Goal: Task Accomplishment & Management: Manage account settings

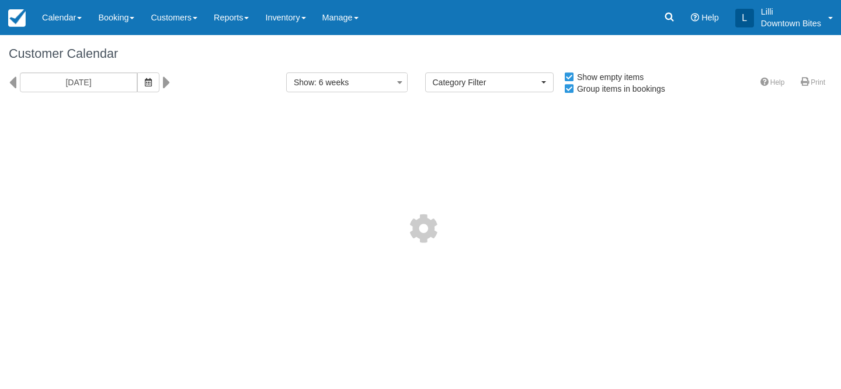
select select
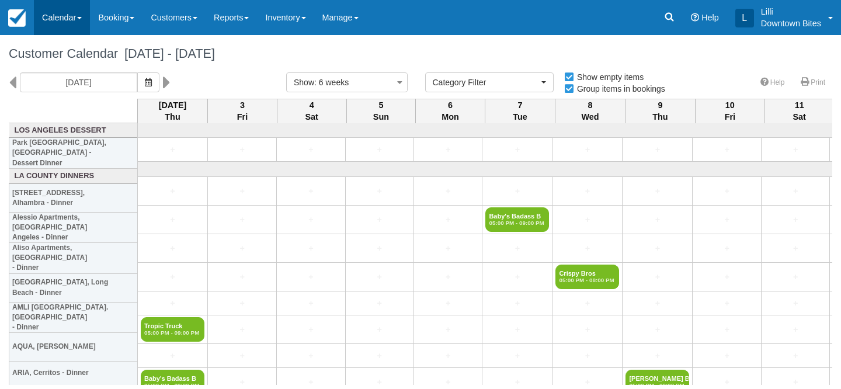
click at [55, 19] on link "Calendar" at bounding box center [62, 17] width 56 height 35
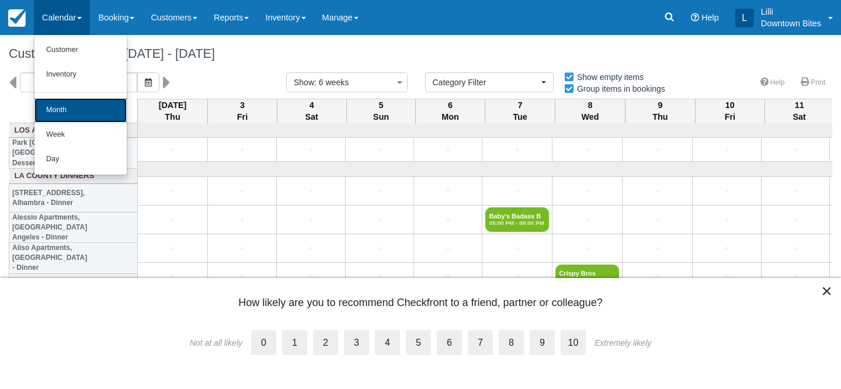
click at [68, 112] on link "Month" at bounding box center [80, 110] width 92 height 25
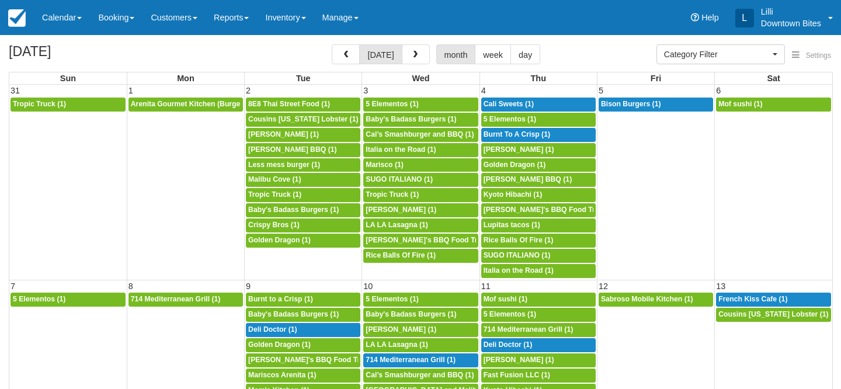
select select
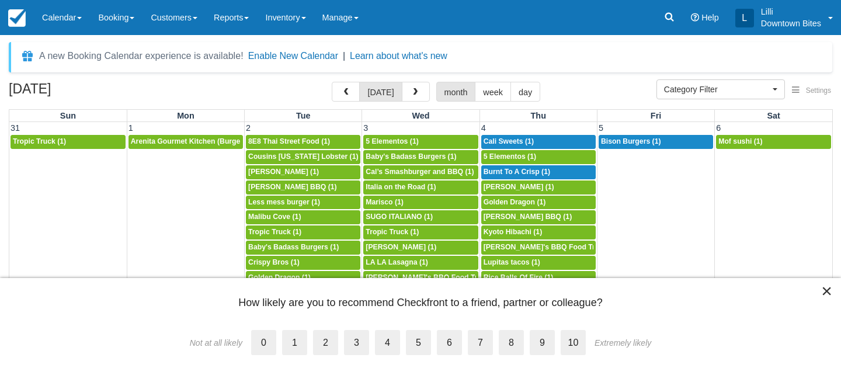
click at [415, 60] on link "Learn about what's new" at bounding box center [399, 56] width 98 height 10
click at [416, 92] on span "button" at bounding box center [415, 92] width 8 height 8
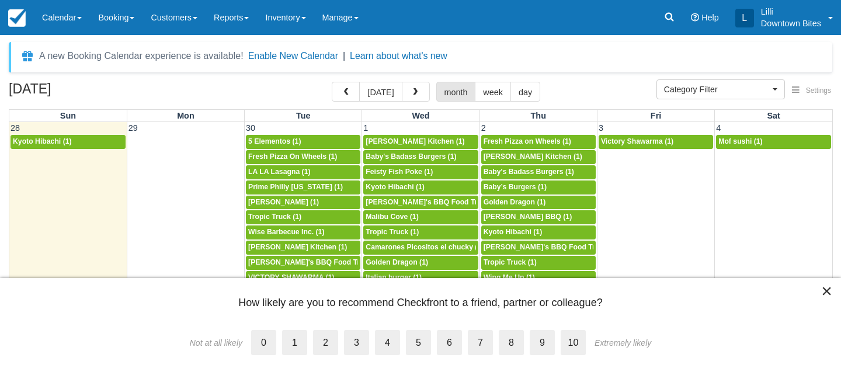
click at [828, 293] on button "×" at bounding box center [826, 290] width 11 height 19
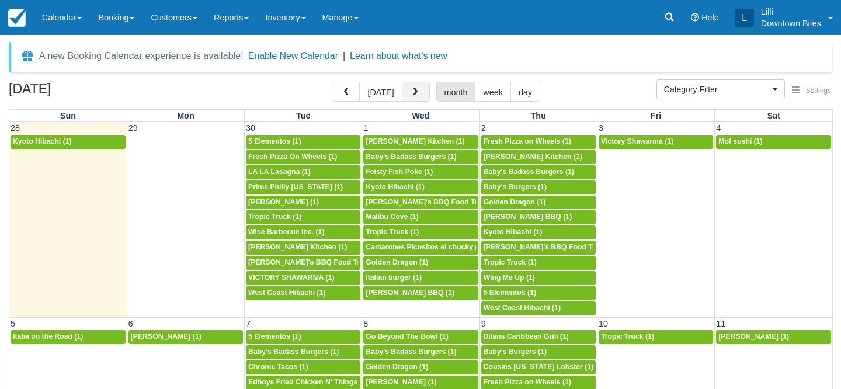
click at [411, 93] on span "button" at bounding box center [415, 92] width 8 height 8
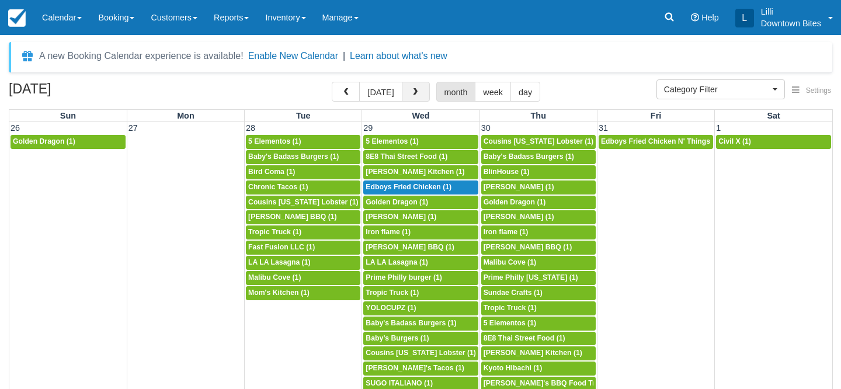
click at [411, 93] on span "button" at bounding box center [415, 92] width 8 height 8
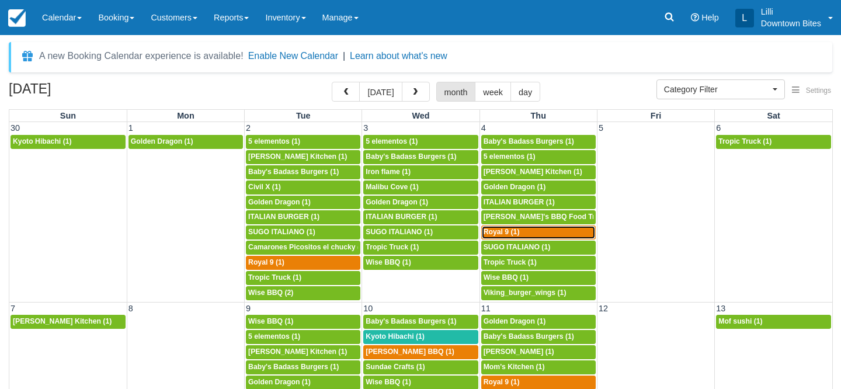
click at [520, 231] on div "5p Royal 9 (1)" at bounding box center [539, 232] width 110 height 9
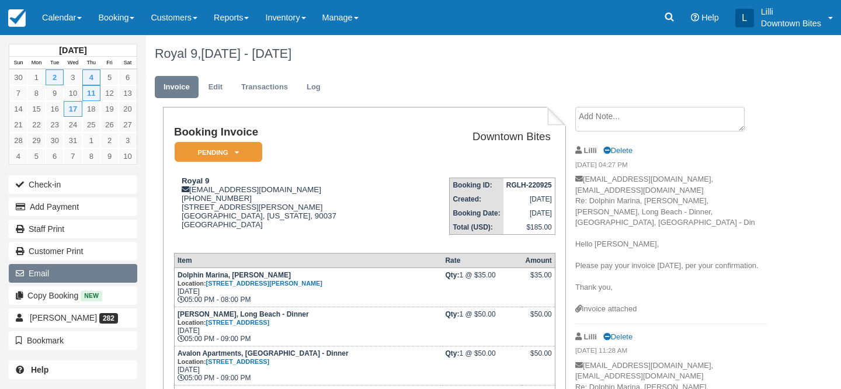
click at [63, 274] on button "Email" at bounding box center [73, 273] width 128 height 19
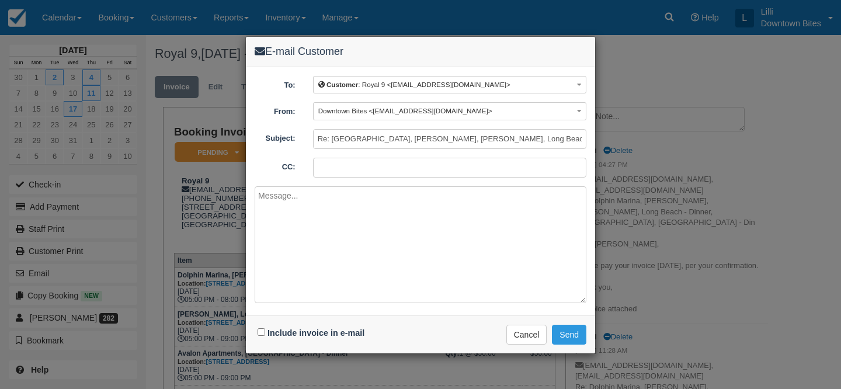
click at [325, 175] on input "CC:" at bounding box center [449, 168] width 273 height 20
type input "lilli@downtownbites.com"
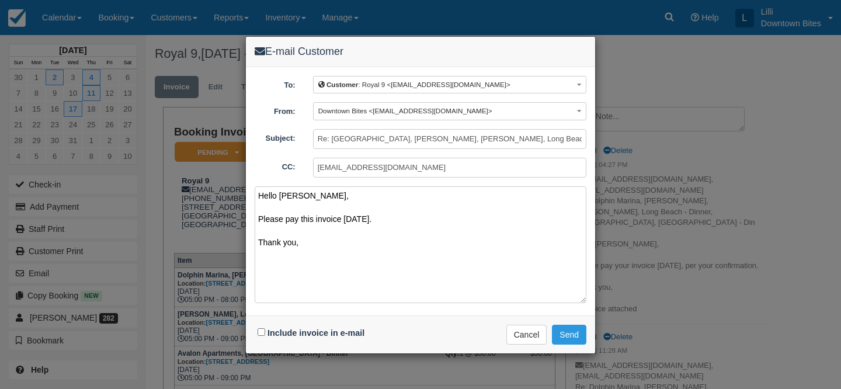
drag, startPoint x: 314, startPoint y: 244, endPoint x: 242, endPoint y: 194, distance: 86.5
click at [242, 194] on div "E-mail Customer To: Customer : Royal 9 <kyotohibachiusa@gmail.com> Customer : R…" at bounding box center [420, 194] width 841 height 389
type textarea "Hello Josephine, Please pay this invoice today. Thank you,"
click at [260, 332] on input "Include invoice in e-mail" at bounding box center [262, 332] width 8 height 8
checkbox input "true"
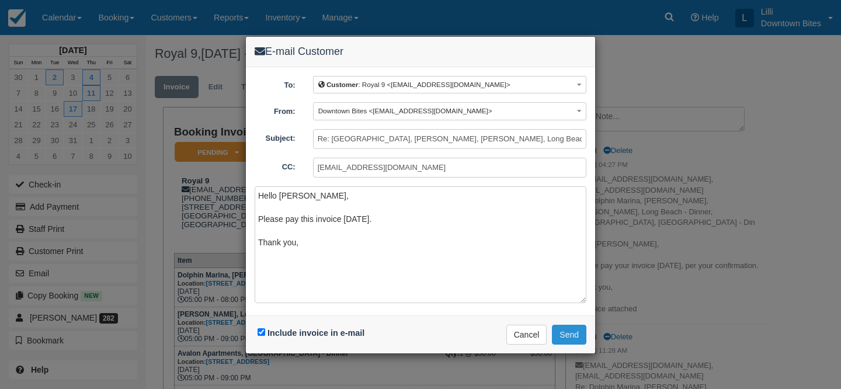
click at [576, 333] on button "Send" at bounding box center [569, 335] width 34 height 20
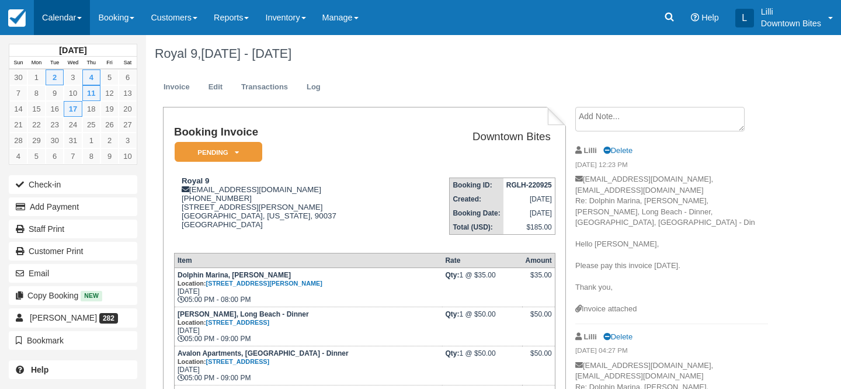
click at [62, 19] on link "Calendar" at bounding box center [62, 17] width 56 height 35
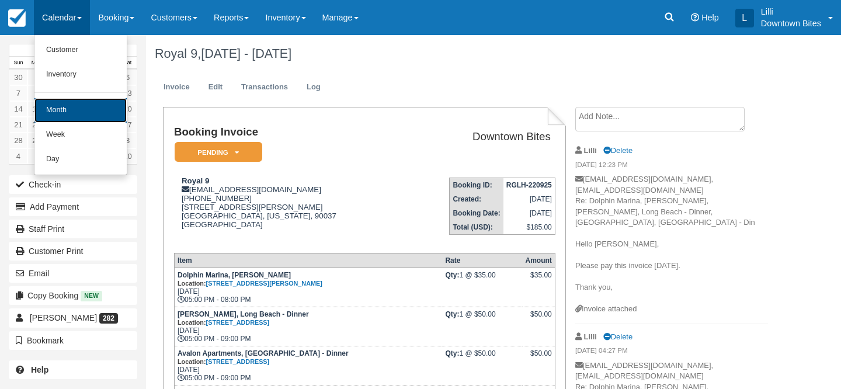
click at [73, 109] on link "Month" at bounding box center [80, 110] width 92 height 25
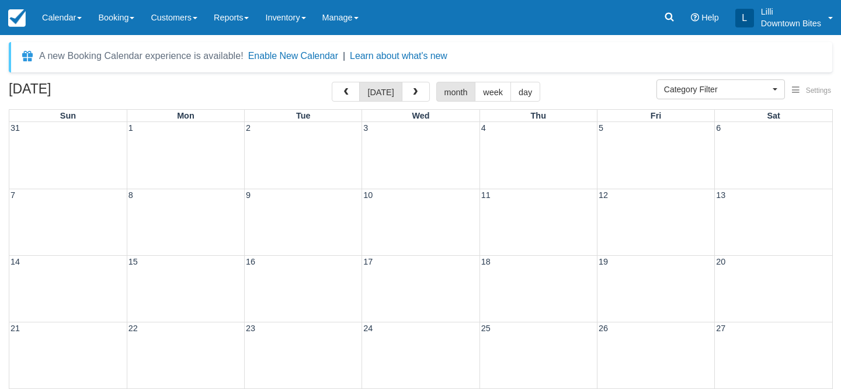
select select
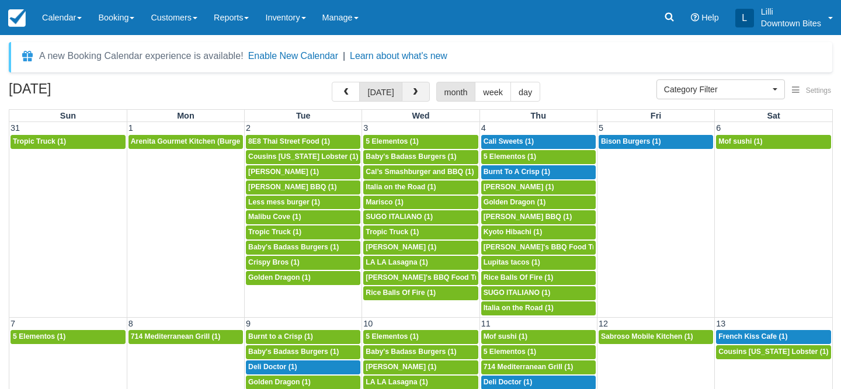
click at [415, 93] on span "button" at bounding box center [415, 92] width 8 height 8
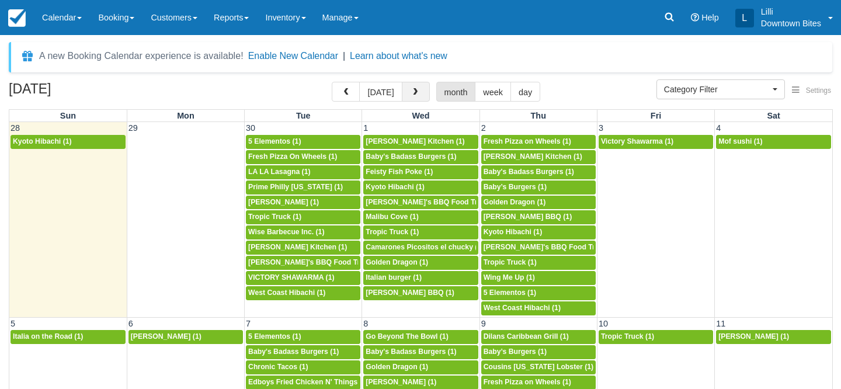
click at [415, 93] on span "button" at bounding box center [415, 92] width 8 height 8
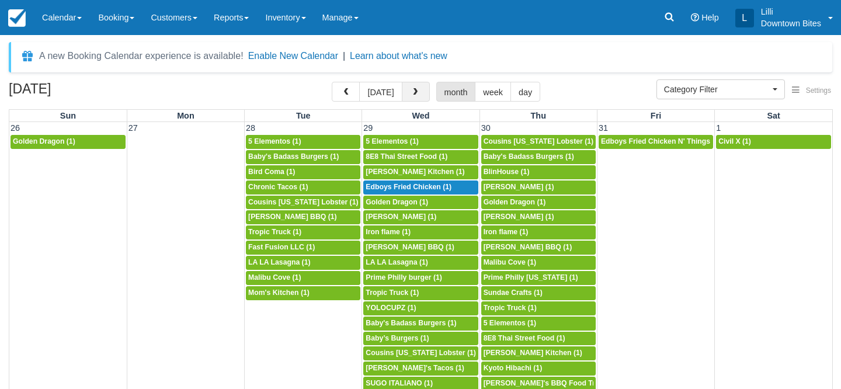
click at [411, 91] on span "button" at bounding box center [415, 92] width 8 height 8
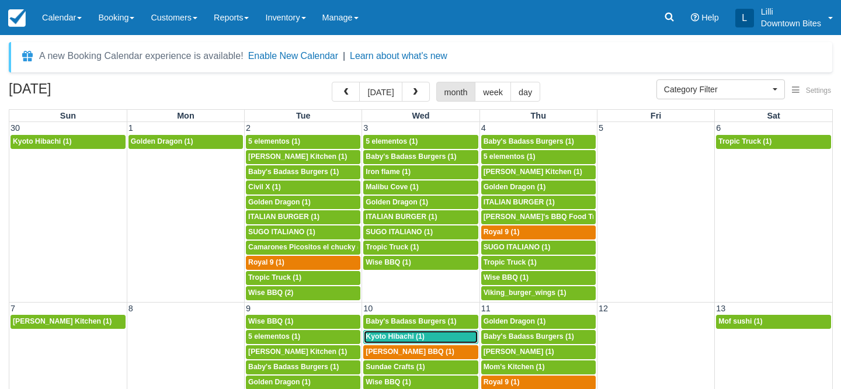
click at [414, 335] on span "Kyoto Hibachi (1)" at bounding box center [395, 336] width 59 height 8
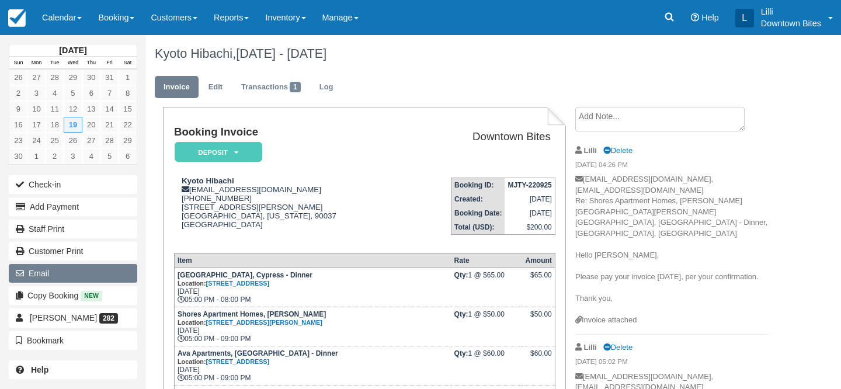
click at [64, 276] on button "Email" at bounding box center [73, 273] width 128 height 19
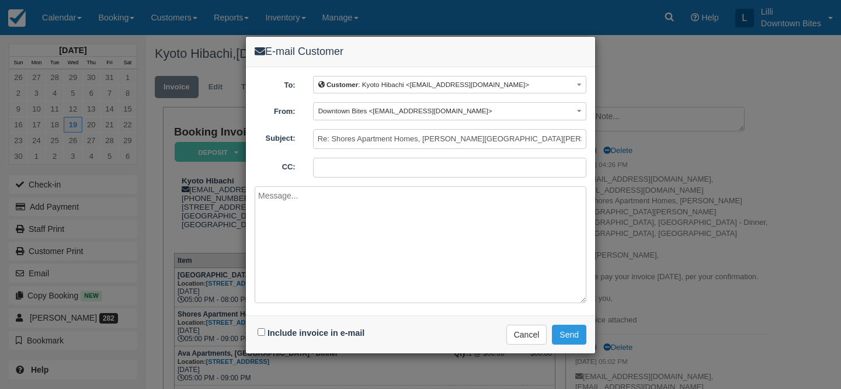
click at [365, 168] on input "CC:" at bounding box center [449, 168] width 273 height 20
type input "[EMAIL_ADDRESS][DOMAIN_NAME]"
paste textarea "Hello [PERSON_NAME], Please pay this invoice [DATE]. Thank you,"
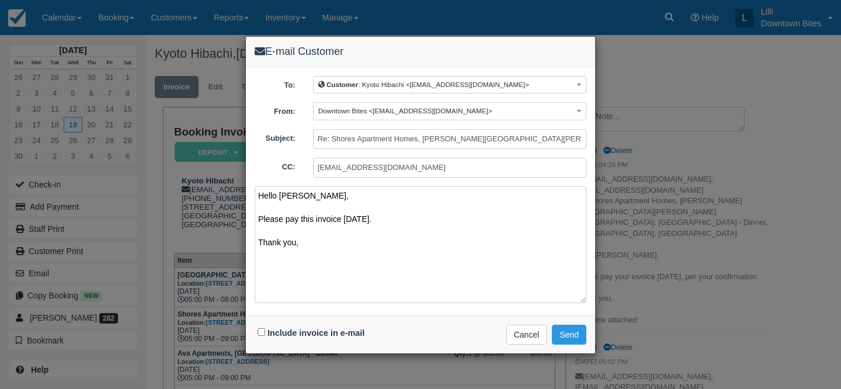
type textarea "Hello [PERSON_NAME], Please pay this invoice [DATE]. Thank you,"
click at [261, 331] on input "Include invoice in e-mail" at bounding box center [262, 332] width 8 height 8
checkbox input "true"
click at [578, 333] on button "Send" at bounding box center [569, 335] width 34 height 20
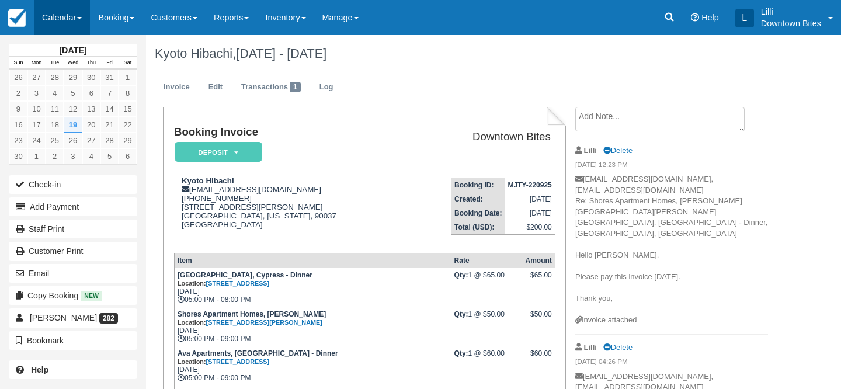
click at [51, 10] on link "Calendar" at bounding box center [62, 17] width 56 height 35
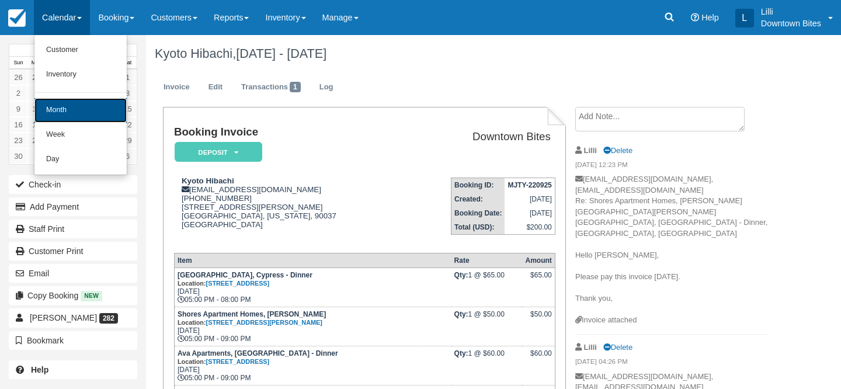
click at [60, 112] on link "Month" at bounding box center [80, 110] width 92 height 25
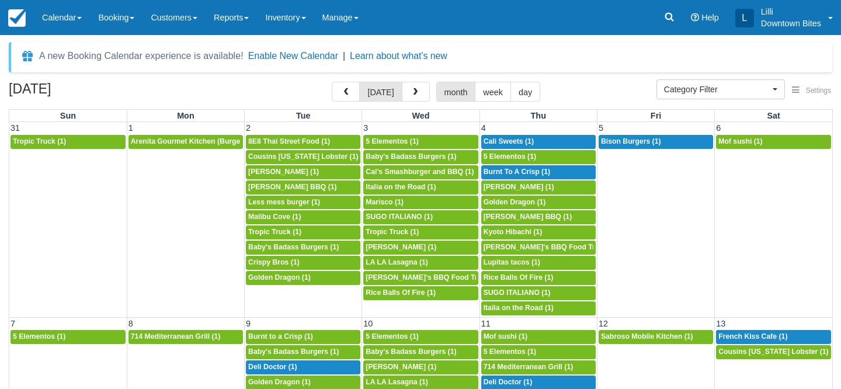
select select
click at [408, 94] on button "button" at bounding box center [416, 92] width 28 height 20
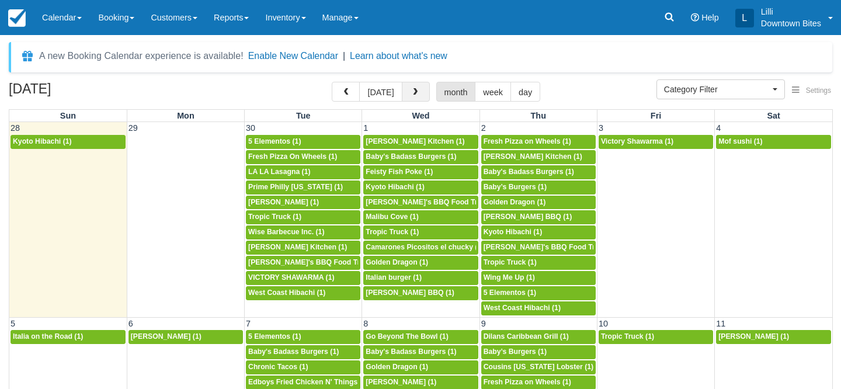
click at [408, 94] on button "button" at bounding box center [416, 92] width 28 height 20
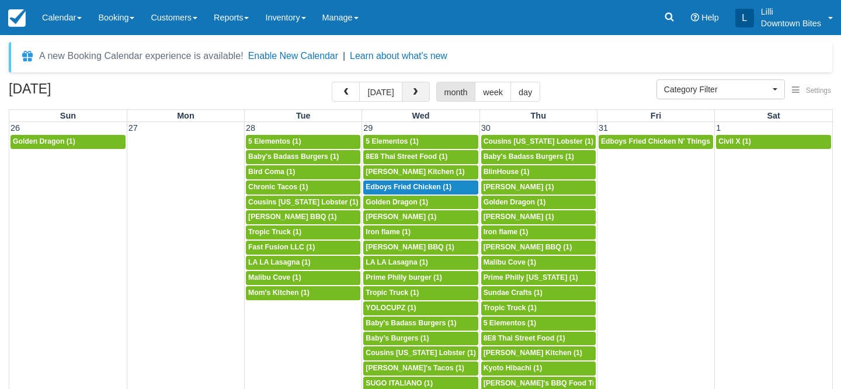
click at [408, 95] on button "button" at bounding box center [416, 92] width 28 height 20
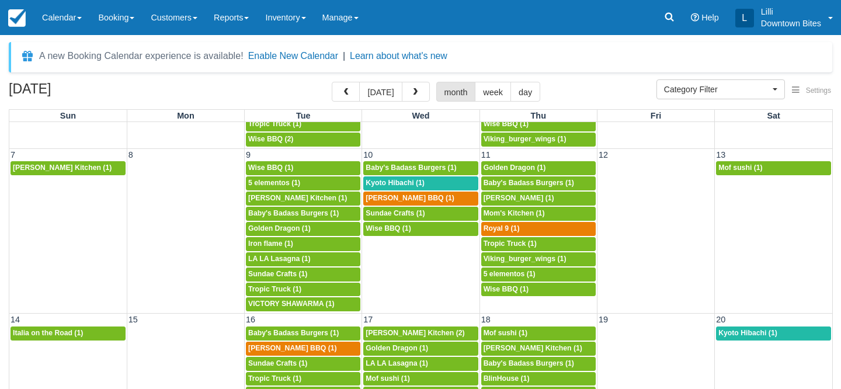
scroll to position [156, 0]
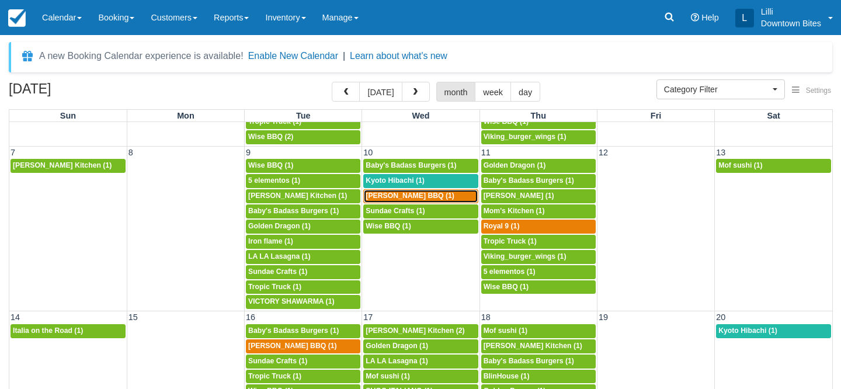
click at [406, 196] on span "Kammy's BBQ (1)" at bounding box center [410, 196] width 89 height 8
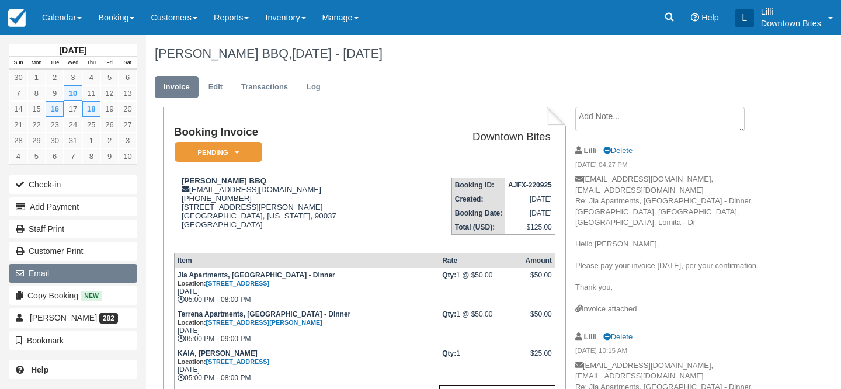
click at [69, 278] on button "Email" at bounding box center [73, 273] width 128 height 19
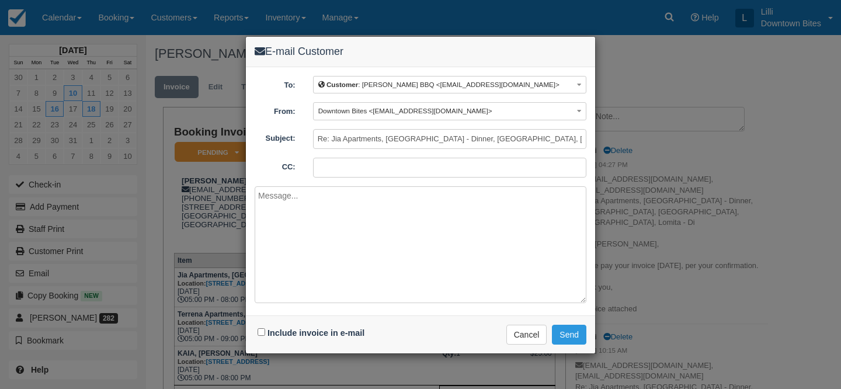
click at [493, 167] on input "CC:" at bounding box center [449, 168] width 273 height 20
type input "[EMAIL_ADDRESS][DOMAIN_NAME]"
paste textarea "Hello [PERSON_NAME], Please pay this invoice [DATE]. Thank you,"
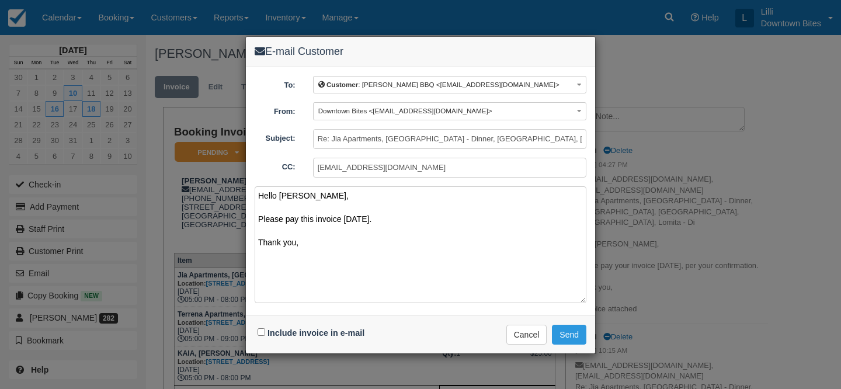
type textarea "Hello Josephine, Please pay this invoice today. Thank you,"
click at [258, 331] on input "Include invoice in e-mail" at bounding box center [262, 332] width 8 height 8
checkbox input "true"
click at [563, 336] on button "Send" at bounding box center [569, 335] width 34 height 20
